Goal: Task Accomplishment & Management: Manage account settings

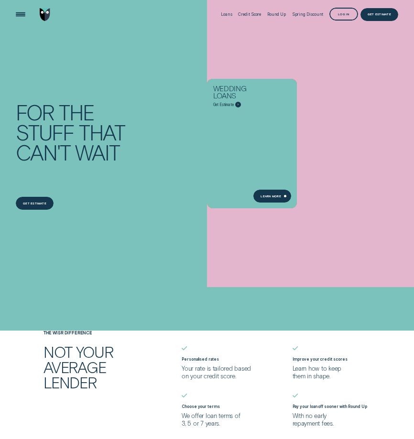
click at [244, 219] on div "Consolidate my debt Get Estimate Learn more Learn more Buy a car Get Estimate L…" at bounding box center [414, 143] width 414 height 287
click at [245, 219] on div "Consolidate my debt Get Estimate Learn more Learn more Buy a car Get Estimate L…" at bounding box center [414, 143] width 414 height 287
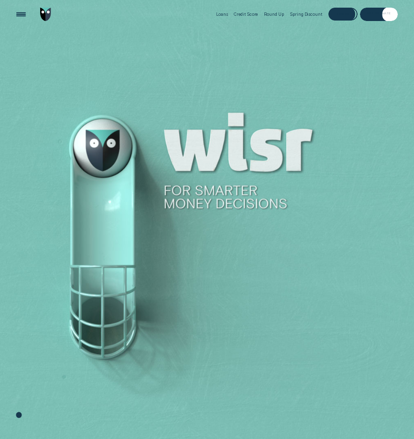
drag, startPoint x: 324, startPoint y: 23, endPoint x: 331, endPoint y: 15, distance: 10.9
click at [325, 23] on div "Loans Credit Score Round Up Spring Discount Log in Log in Customer Dashboard Vi…" at bounding box center [305, 14] width 185 height 29
click at [349, 8] on div "Log in" at bounding box center [342, 14] width 29 height 13
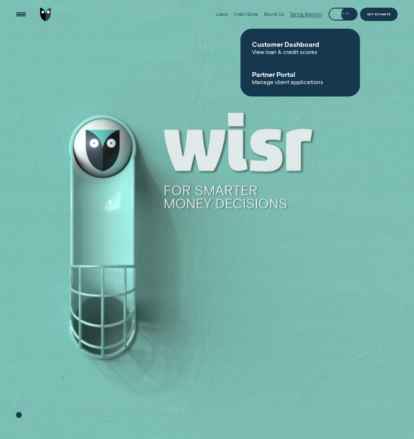
drag, startPoint x: 349, startPoint y: 8, endPoint x: 322, endPoint y: 20, distance: 28.9
click at [322, 20] on div "Loans Credit Score Round Up Spring Discount Log in Log in Customer Dashboard Vi…" at bounding box center [305, 14] width 185 height 29
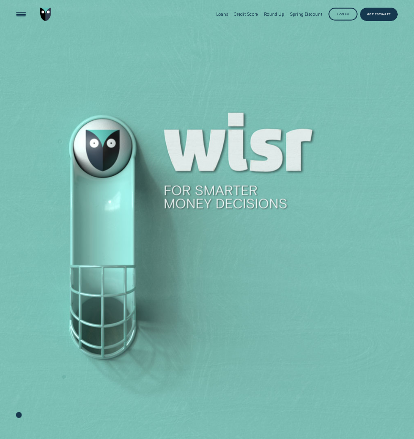
drag, startPoint x: 186, startPoint y: 102, endPoint x: 139, endPoint y: -39, distance: 148.7
